Goal: Task Accomplishment & Management: Complete application form

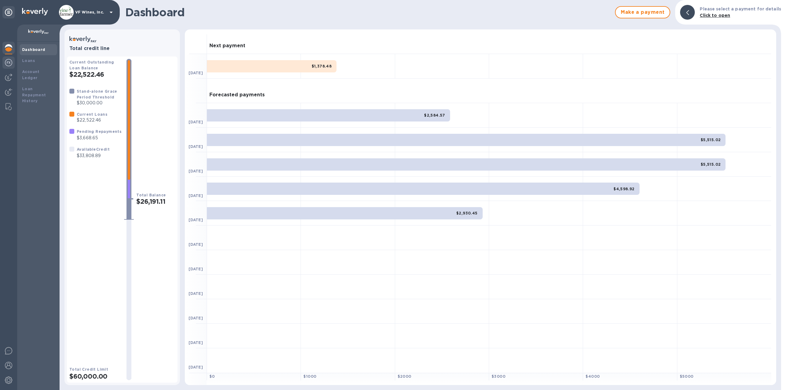
click at [4, 60] on div at bounding box center [8, 63] width 12 height 14
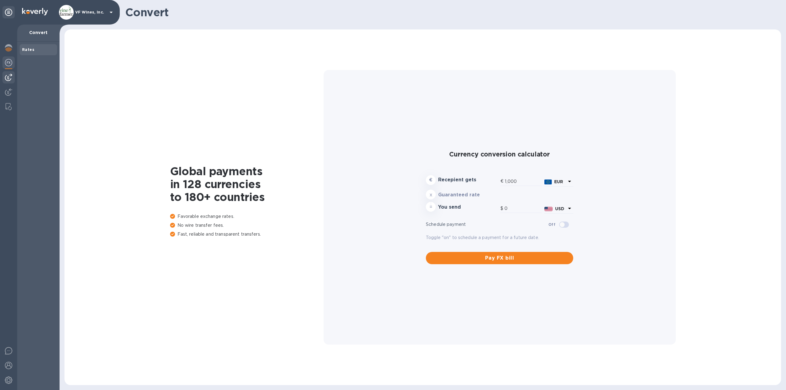
type input "1,172.91"
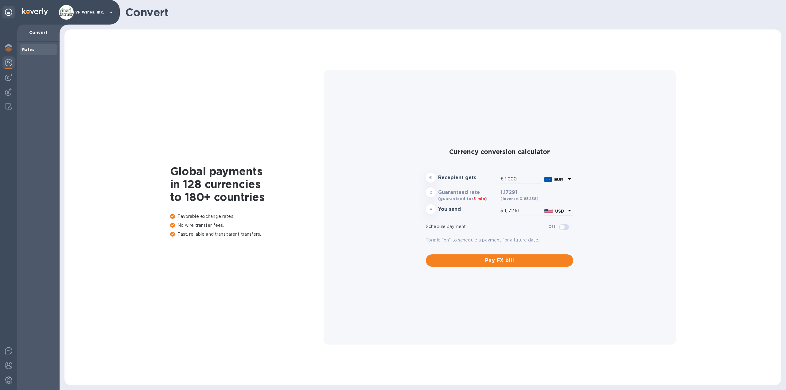
click at [10, 61] on img at bounding box center [8, 62] width 7 height 7
click at [9, 77] on img at bounding box center [8, 77] width 7 height 7
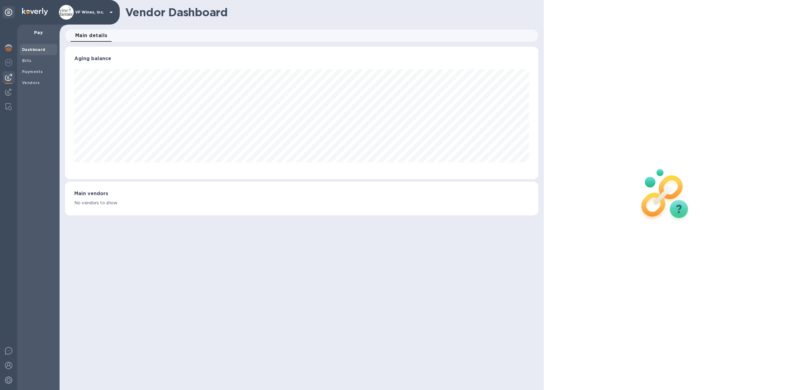
scroll to position [133, 473]
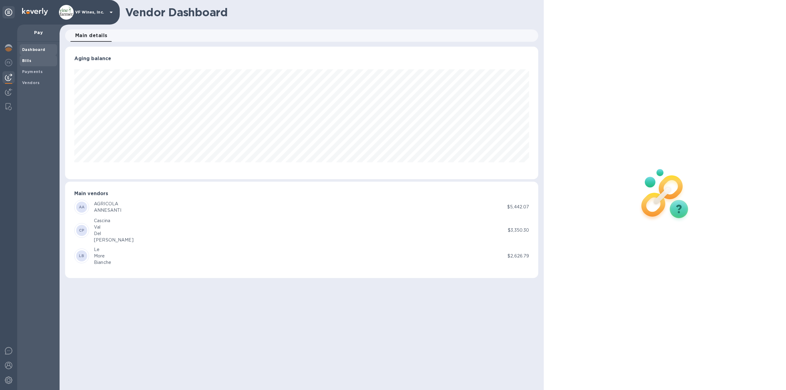
click at [27, 63] on b "Bills" at bounding box center [26, 60] width 9 height 5
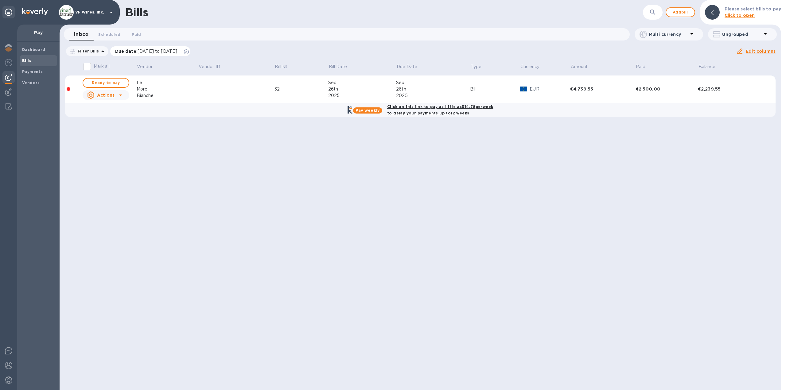
click at [189, 52] on icon at bounding box center [186, 51] width 5 height 5
click at [202, 52] on div "Filter Bills Amount Paid Balance" at bounding box center [400, 51] width 671 height 12
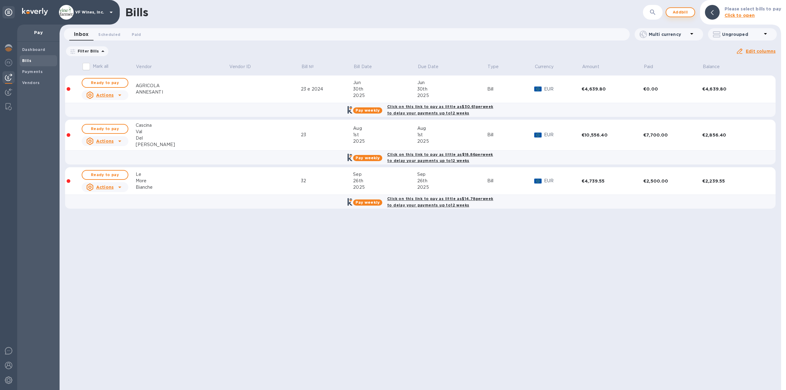
click at [686, 12] on span "Add bill" at bounding box center [680, 12] width 18 height 7
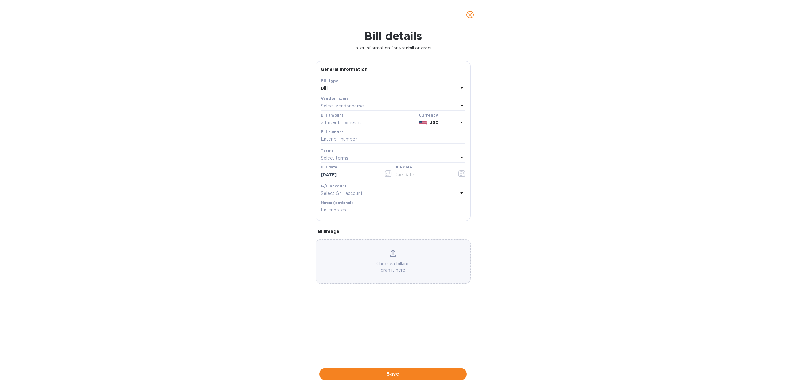
click at [386, 103] on div "Select vendor name" at bounding box center [389, 106] width 137 height 9
click at [375, 128] on input "text" at bounding box center [393, 123] width 108 height 9
type input "condello"
click at [362, 140] on p "Chiara Condello" at bounding box center [391, 141] width 130 height 6
click at [329, 121] on input "text" at bounding box center [368, 122] width 95 height 9
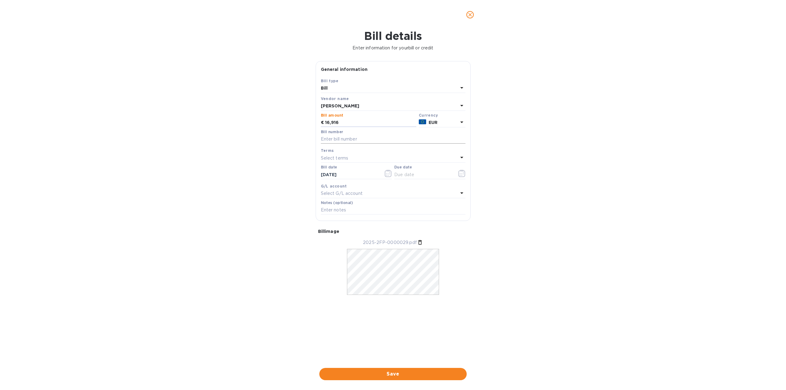
type input "16,916"
click at [339, 140] on input "text" at bounding box center [393, 139] width 145 height 9
click at [329, 140] on input "text" at bounding box center [393, 139] width 145 height 9
paste input "2025-2FP-0000029"
type input "2025-2FP-0000029"
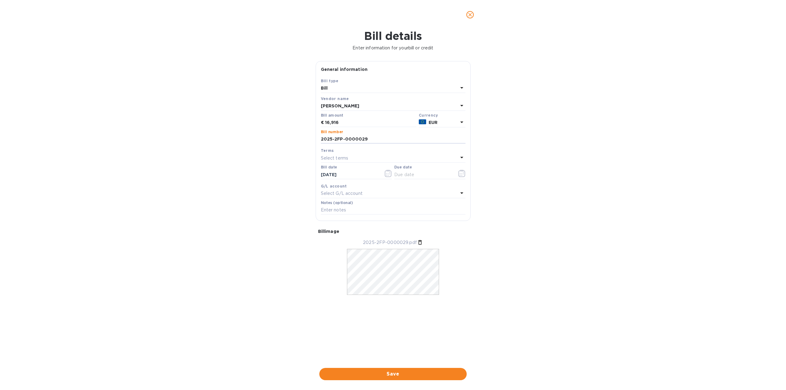
click at [555, 146] on div "Bill details Enter information for your bill or credit General information Save…" at bounding box center [393, 209] width 786 height 361
click at [459, 172] on icon "button" at bounding box center [461, 173] width 7 height 7
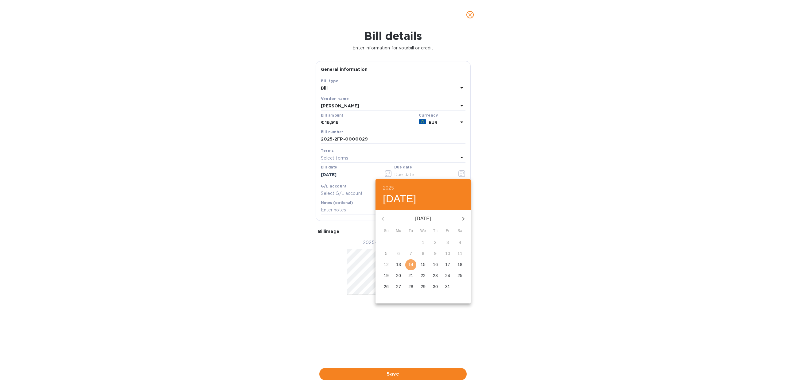
click at [408, 265] on p "14" at bounding box center [410, 264] width 5 height 6
type input "[DATE]"
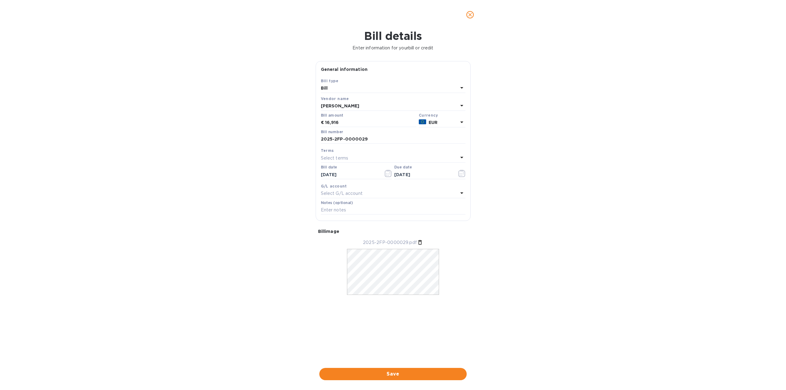
click at [538, 226] on div "Bill details Enter information for your bill or credit General information Save…" at bounding box center [393, 209] width 786 height 361
click at [395, 373] on span "Save" at bounding box center [392, 373] width 137 height 7
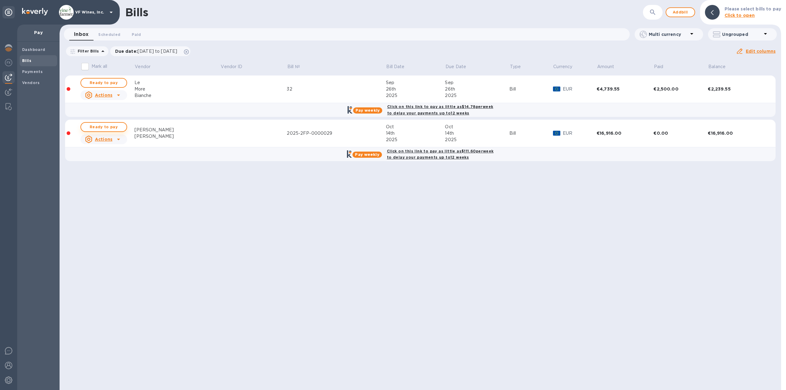
click at [106, 126] on span "Ready to pay" at bounding box center [104, 126] width 36 height 7
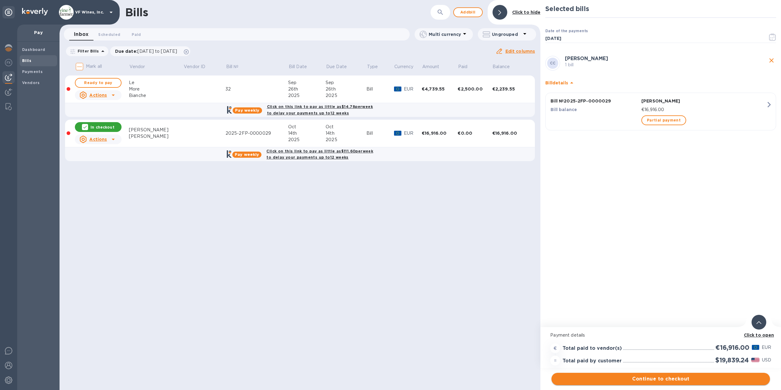
click at [650, 381] on span "Continue to checkout" at bounding box center [660, 378] width 209 height 7
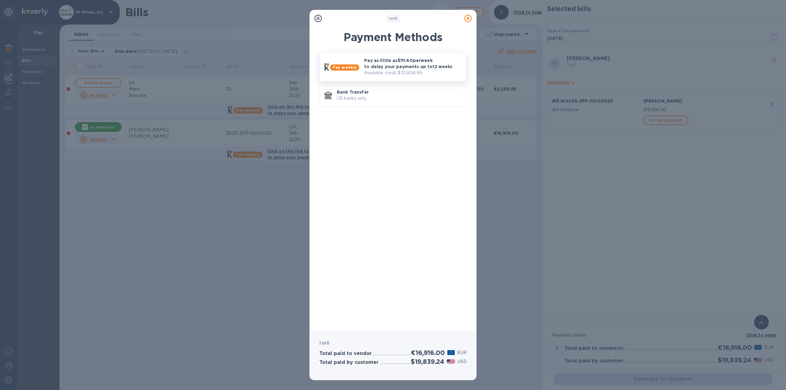
click at [377, 66] on p "Pay as little as $111.60 per week to delay your payments up to 12 weeks" at bounding box center [412, 63] width 97 height 12
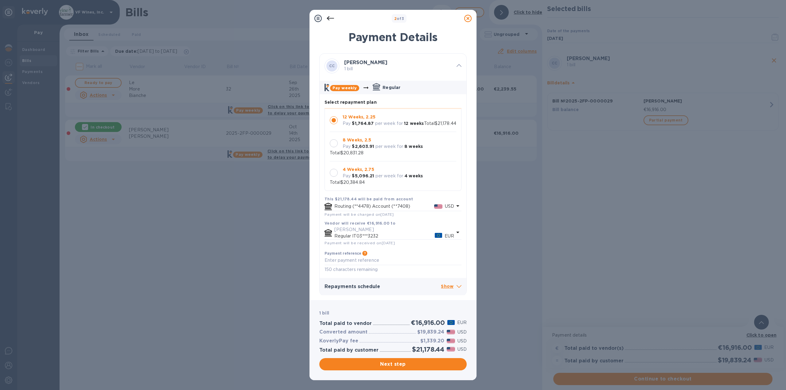
scroll to position [18, 0]
click at [334, 175] on div at bounding box center [334, 173] width 8 height 8
click at [381, 365] on span "Next step" at bounding box center [392, 364] width 137 height 7
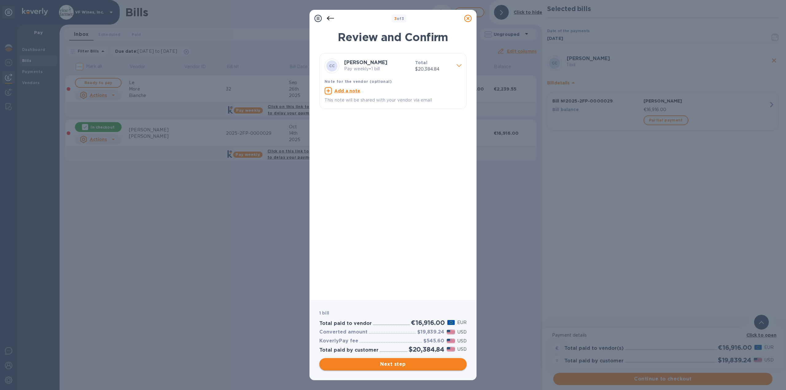
click at [396, 366] on span "Next step" at bounding box center [392, 364] width 137 height 7
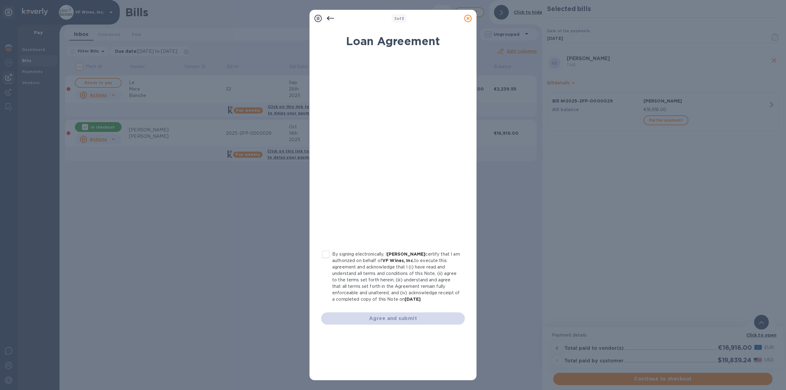
click at [326, 253] on input "By signing electronically, I Jace Chaffee certify that I am authorized on behal…" at bounding box center [325, 254] width 13 height 13
checkbox input "true"
click at [396, 319] on span "Agree and submit" at bounding box center [393, 318] width 134 height 7
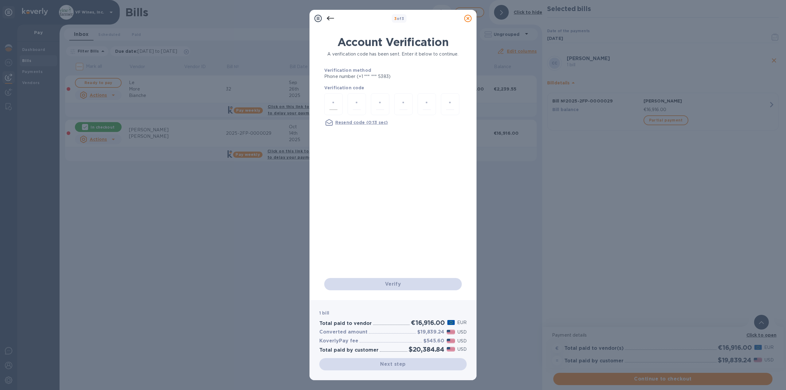
drag, startPoint x: 332, startPoint y: 104, endPoint x: 331, endPoint y: 101, distance: 3.3
click at [331, 102] on input "number" at bounding box center [333, 104] width 8 height 11
type input "1"
type input "8"
type input "9"
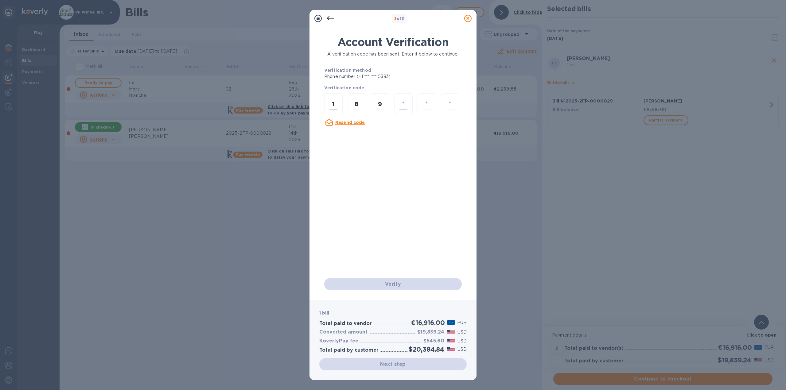
type input "1"
type input "7"
type input "9"
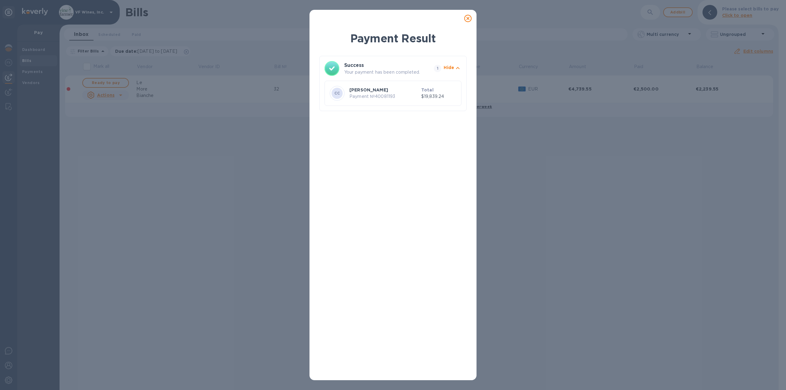
click at [468, 19] on icon at bounding box center [467, 18] width 7 height 7
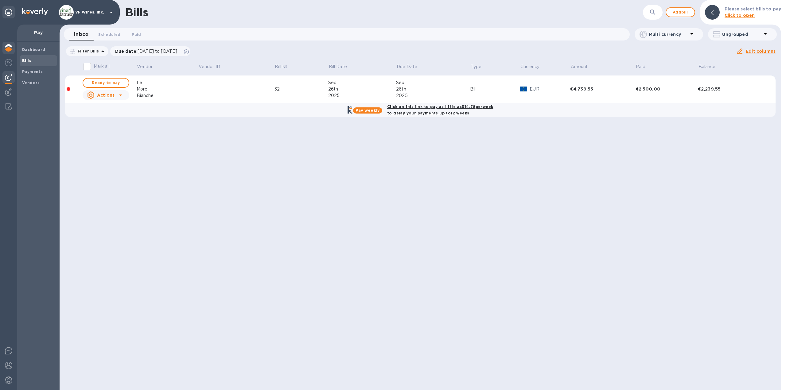
click at [7, 47] on img at bounding box center [8, 47] width 7 height 7
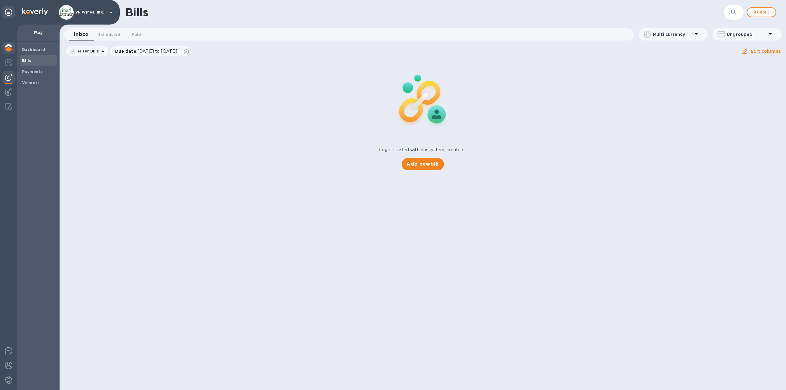
click at [7, 45] on img at bounding box center [8, 47] width 7 height 7
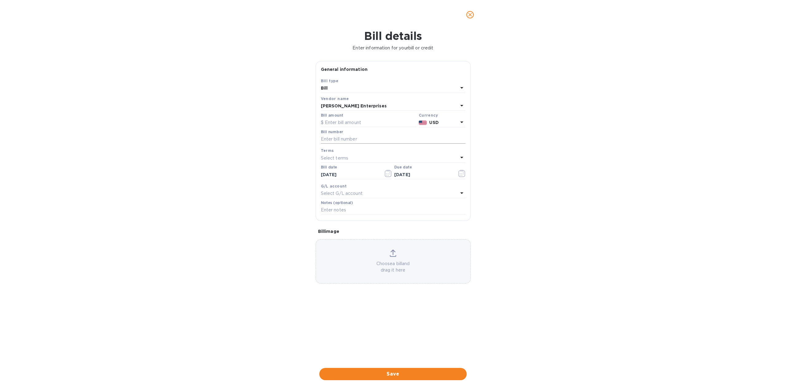
click at [331, 140] on input "text" at bounding box center [393, 139] width 145 height 9
click at [343, 140] on input "1801-100v & 101" at bounding box center [393, 139] width 145 height 9
type input "1801-100 & 101"
click at [338, 120] on input "text" at bounding box center [368, 122] width 95 height 9
type input "1,233.05"
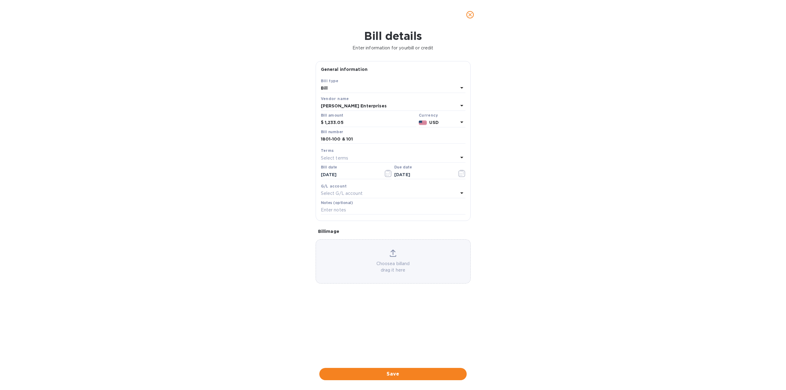
click at [265, 144] on div "Bill details Enter information for your bill or credit General information Save…" at bounding box center [393, 209] width 786 height 361
click at [393, 374] on span "Save" at bounding box center [392, 373] width 137 height 7
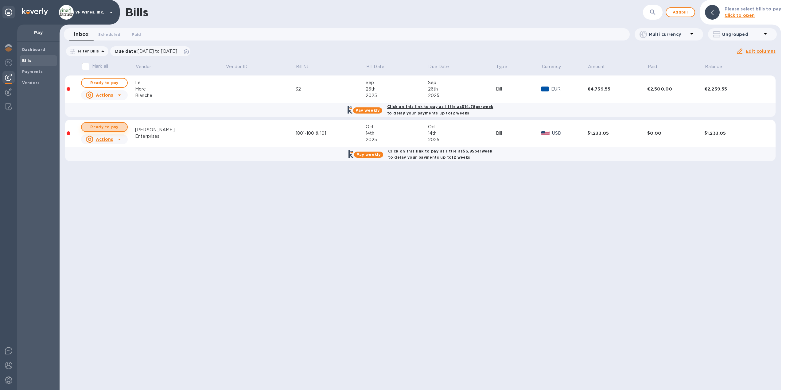
click at [112, 128] on span "Ready to pay" at bounding box center [105, 126] width 36 height 7
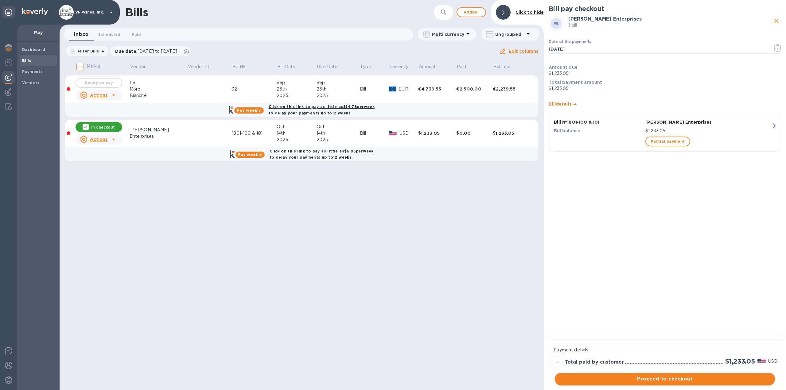
click at [656, 378] on span "Proceed to checkout" at bounding box center [664, 378] width 210 height 7
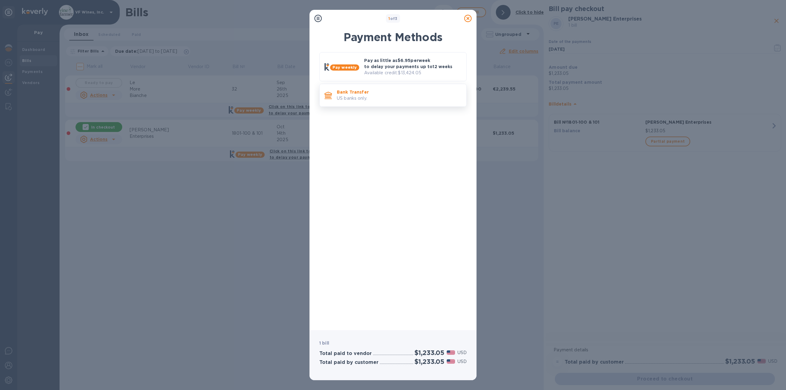
click at [369, 92] on p "Bank Transfer" at bounding box center [399, 92] width 125 height 6
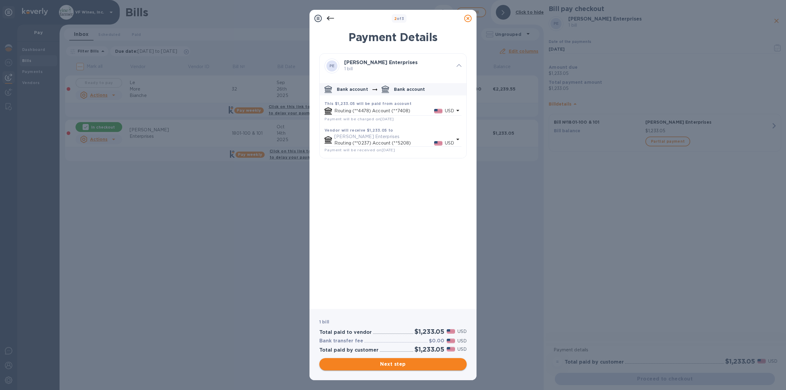
click at [389, 364] on span "Next step" at bounding box center [392, 364] width 137 height 7
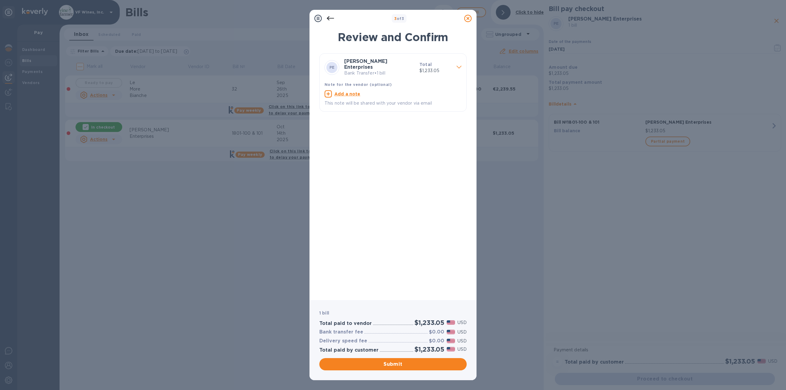
click at [467, 19] on icon at bounding box center [467, 18] width 7 height 7
